Goal: Communication & Community: Participate in discussion

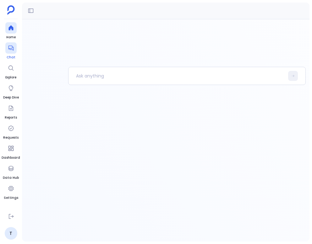
click at [13, 50] on icon at bounding box center [10, 48] width 5 height 5
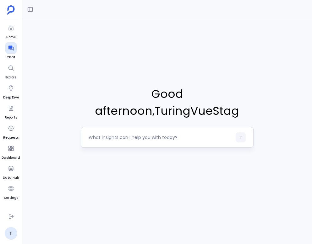
click at [105, 136] on textarea at bounding box center [160, 137] width 143 height 6
type textarea "hi"
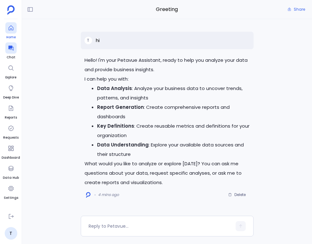
click at [8, 29] on icon at bounding box center [11, 28] width 6 height 6
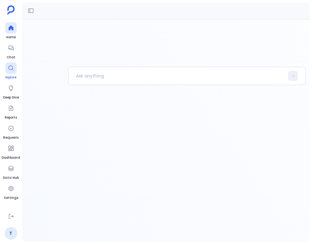
click at [8, 63] on div at bounding box center [10, 68] width 11 height 11
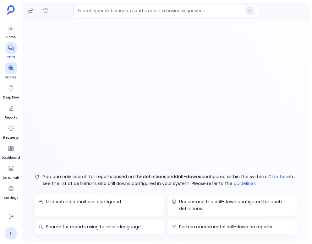
click at [10, 50] on icon at bounding box center [10, 48] width 5 height 5
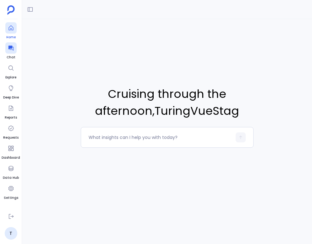
click at [10, 29] on icon at bounding box center [10, 27] width 5 height 5
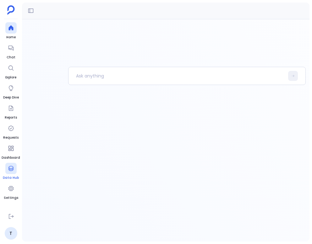
click at [9, 170] on icon at bounding box center [10, 168] width 5 height 5
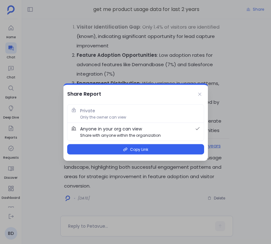
scroll to position [-813, 0]
